Goal: Task Accomplishment & Management: Manage account settings

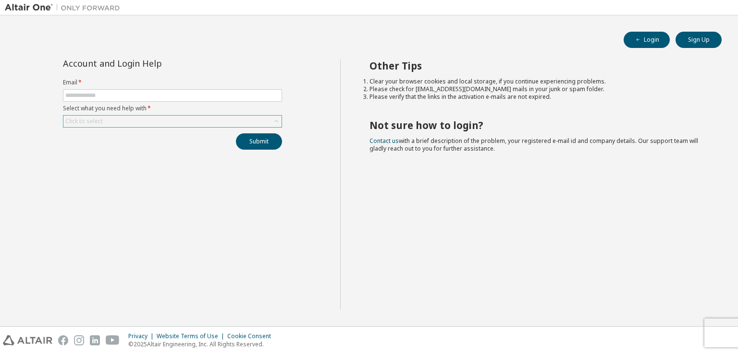
click at [200, 125] on div "Click to select" at bounding box center [172, 122] width 218 height 12
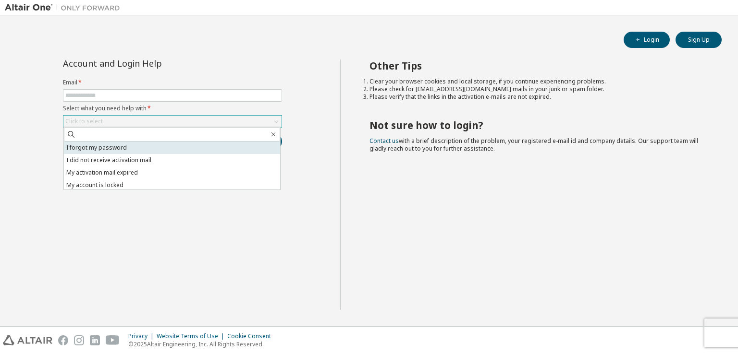
click at [197, 148] on li "I forgot my password" at bounding box center [172, 148] width 216 height 12
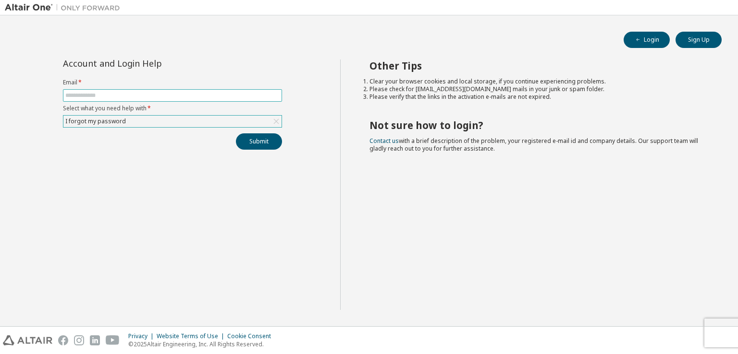
click at [211, 97] on input "text" at bounding box center [172, 96] width 214 height 8
type input "**********"
click at [260, 136] on button "Submit" at bounding box center [259, 142] width 46 height 16
click at [660, 41] on button "Login" at bounding box center [646, 40] width 46 height 16
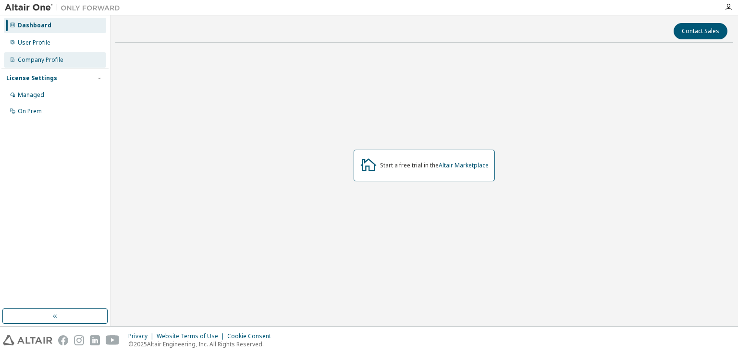
click at [71, 62] on div "Company Profile" at bounding box center [55, 59] width 102 height 15
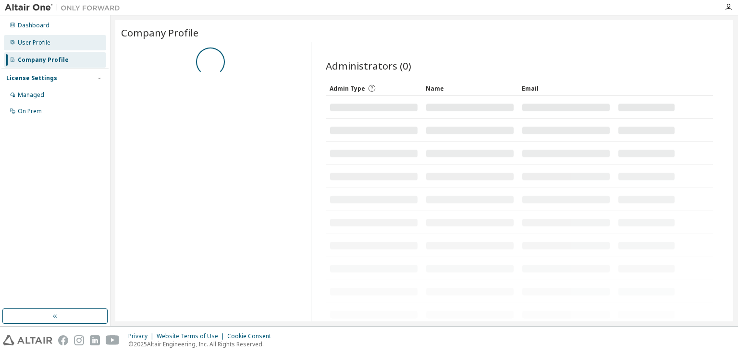
click at [75, 39] on div "User Profile" at bounding box center [55, 42] width 102 height 15
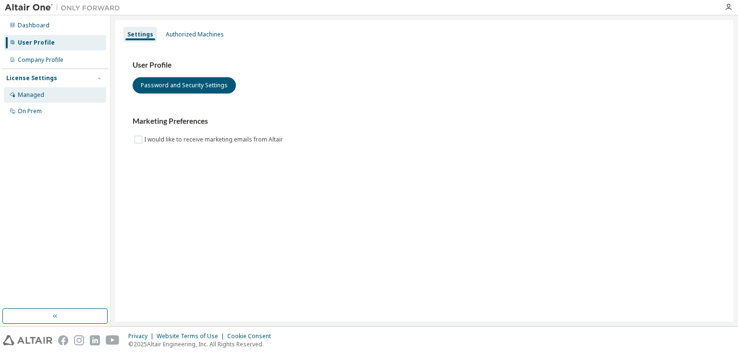
click at [69, 97] on div "Managed" at bounding box center [55, 94] width 102 height 15
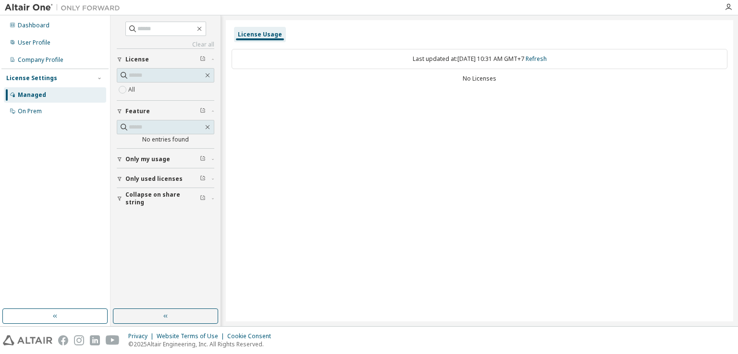
drag, startPoint x: 335, startPoint y: 61, endPoint x: 355, endPoint y: 67, distance: 21.3
click at [347, 65] on div "Last updated at: [DATE] 10:31 AM GMT+7 Refresh" at bounding box center [480, 59] width 496 height 20
click at [164, 164] on button "Only my usage" at bounding box center [166, 159] width 98 height 21
click at [52, 110] on div "On Prem" at bounding box center [55, 111] width 102 height 15
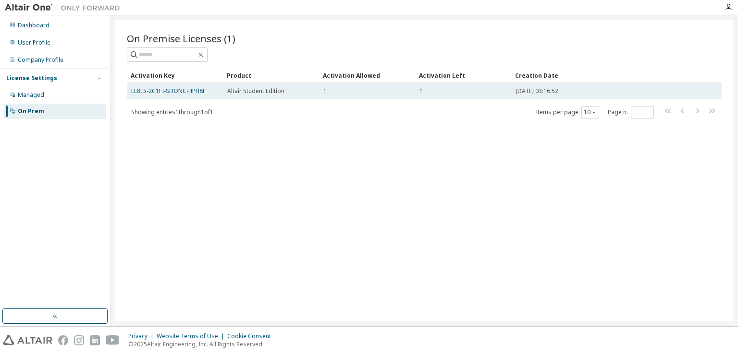
click at [354, 91] on div "1" at bounding box center [366, 91] width 87 height 8
